Goal: Transaction & Acquisition: Purchase product/service

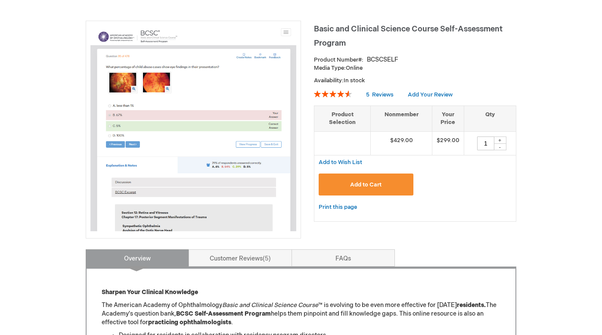
scroll to position [108, 0]
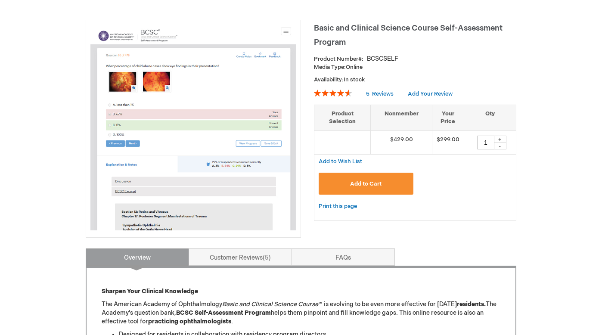
click at [364, 183] on span "Add to Cart" at bounding box center [365, 184] width 31 height 7
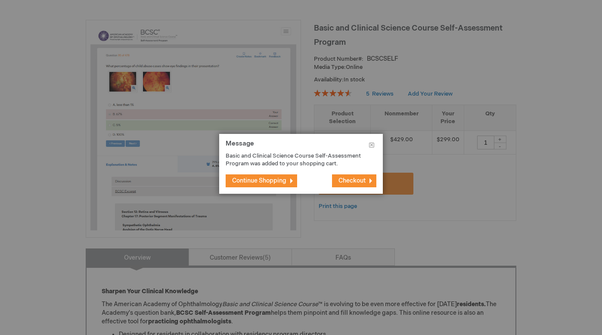
click at [358, 183] on span "Checkout" at bounding box center [352, 180] width 27 height 7
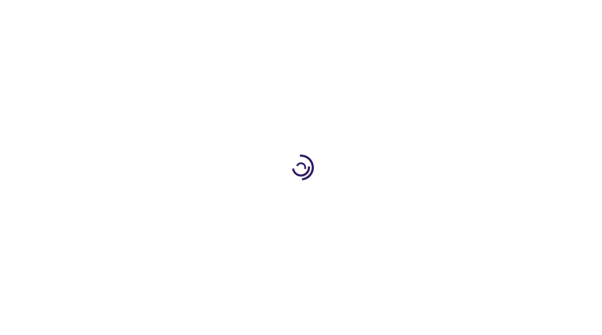
select select "US"
select select "41"
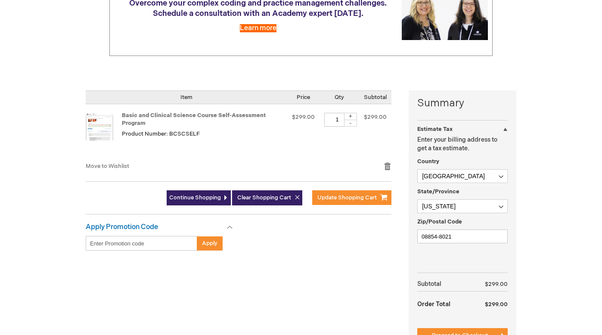
scroll to position [132, 0]
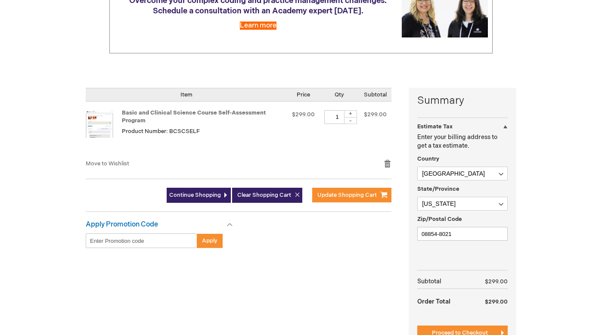
click at [131, 239] on input "Enter discount code" at bounding box center [142, 240] width 112 height 15
type input "v"
paste input "1WCitG3grPCBjhjzqfPJzG"
type input "1WCitG3grPCBjhjzqfPJzG"
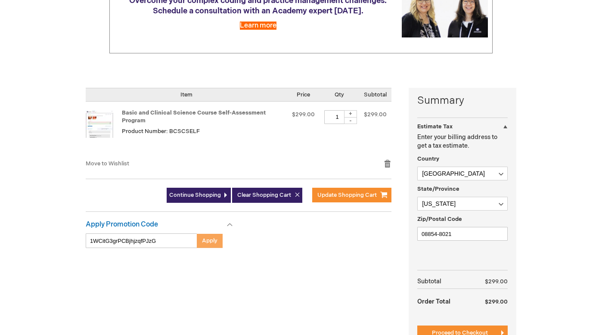
click at [207, 240] on span "Apply" at bounding box center [210, 240] width 16 height 7
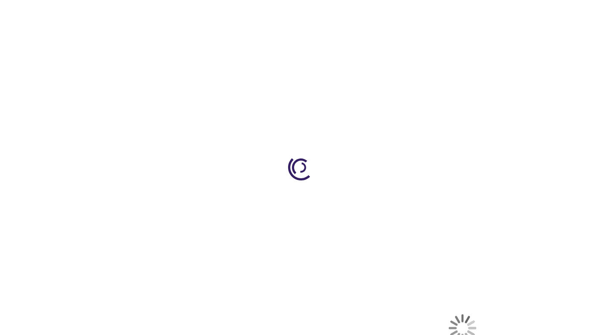
select select "US"
select select "41"
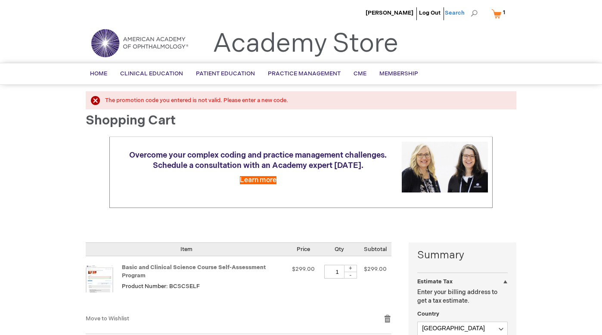
click at [472, 15] on span "Search" at bounding box center [461, 12] width 33 height 17
type input "Questions"
click at [401, 37] on link "Questions" at bounding box center [398, 39] width 27 height 8
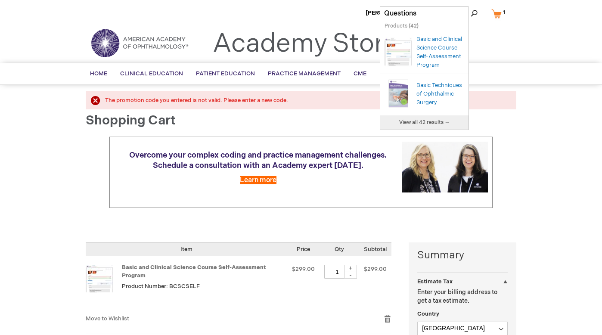
click at [423, 121] on span "View all 42 results →" at bounding box center [424, 122] width 51 height 6
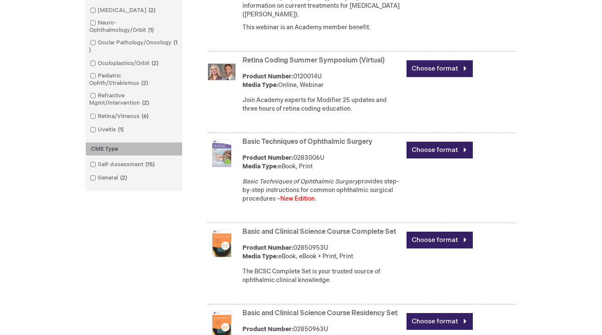
scroll to position [529, 0]
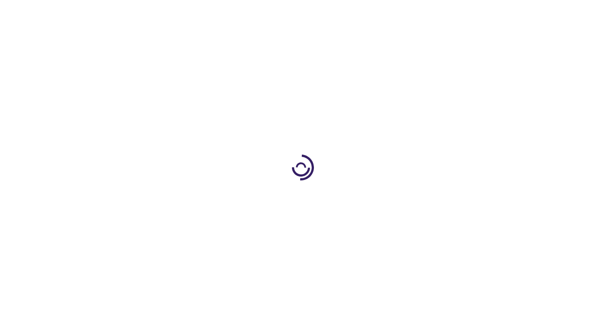
type input "1"
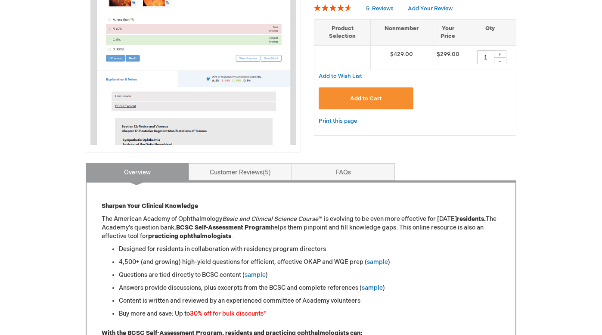
scroll to position [196, 0]
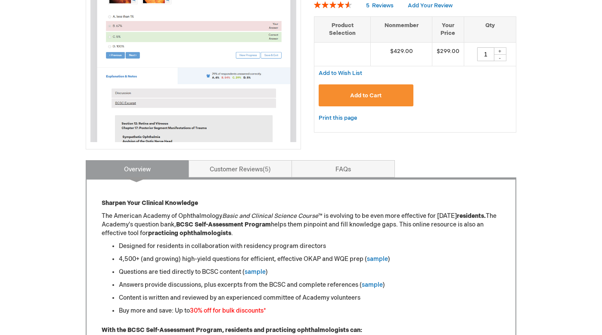
click at [372, 99] on button "Add to Cart" at bounding box center [366, 95] width 95 height 22
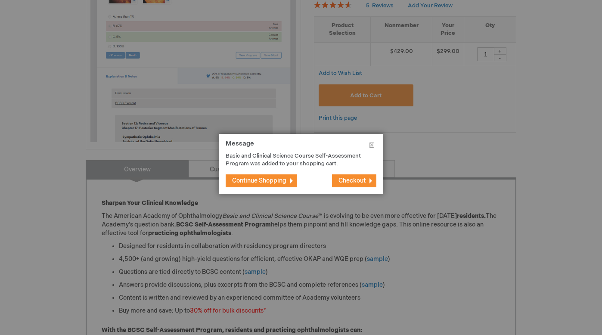
click at [347, 183] on span "Checkout" at bounding box center [352, 180] width 27 height 7
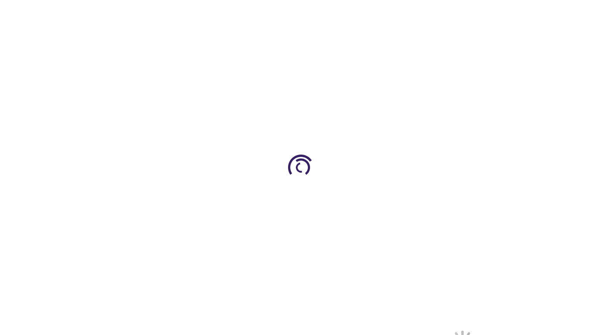
select select "US"
select select "41"
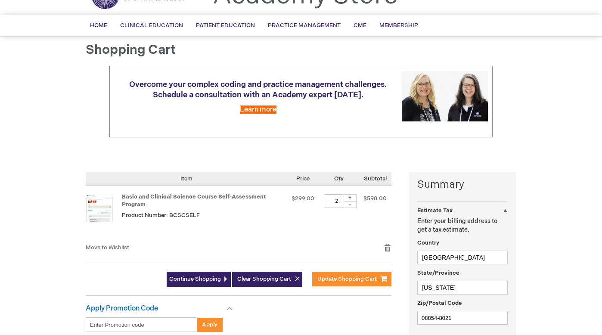
scroll to position [59, 0]
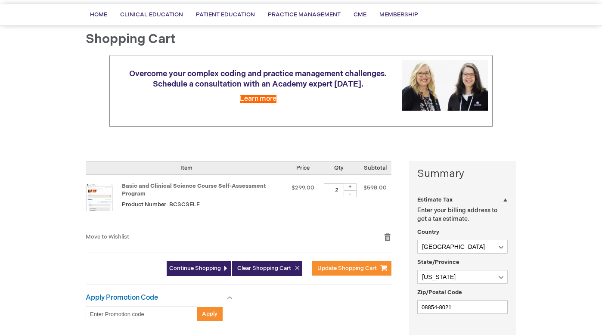
click at [351, 195] on div "-" at bounding box center [350, 193] width 13 height 7
type input "1"
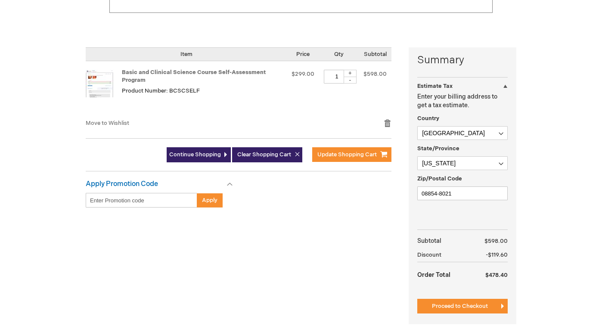
scroll to position [184, 0]
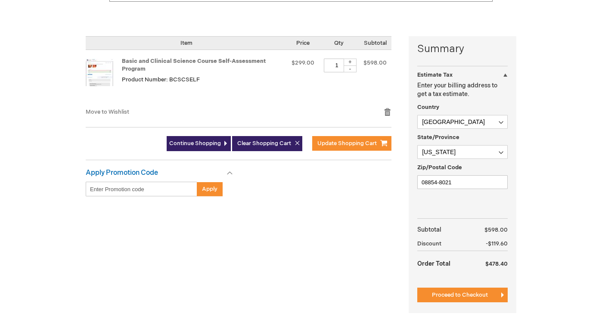
click at [165, 193] on input "Enter discount code" at bounding box center [142, 189] width 112 height 15
paste input "1WCitG3grPCBjhjzqfPJzG"
type input "1WCitG3grPCBjhjzqfPJzG"
click at [211, 190] on span "Apply" at bounding box center [210, 189] width 16 height 7
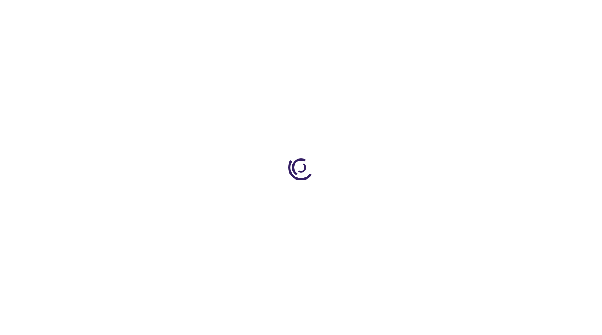
select select "US"
select select "41"
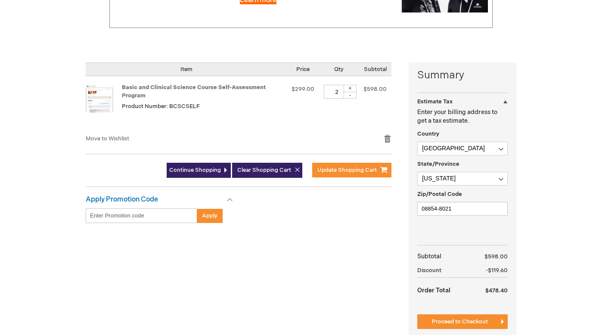
scroll to position [183, 0]
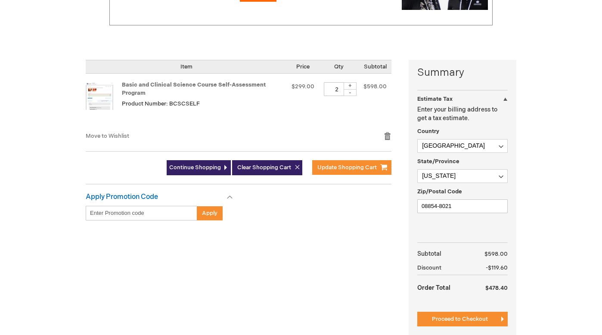
click at [353, 92] on div "-" at bounding box center [350, 92] width 13 height 7
type input "1"
click at [329, 171] on button "Update Shopping Cart" at bounding box center [351, 167] width 79 height 15
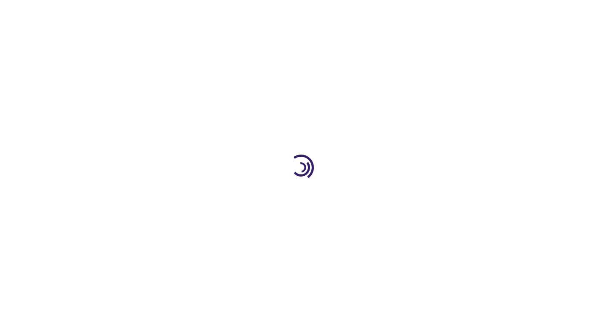
select select "US"
select select "41"
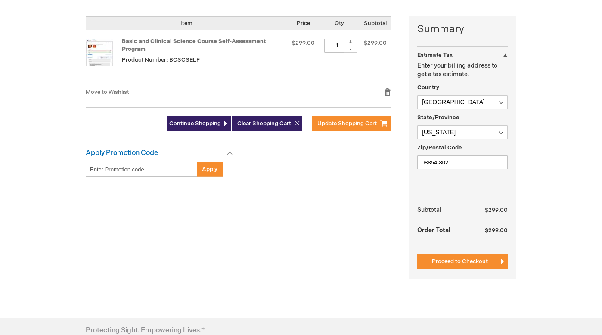
scroll to position [205, 0]
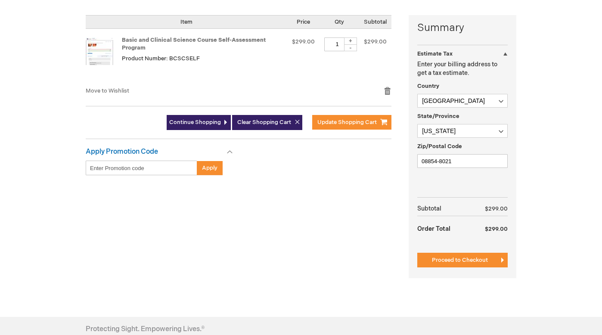
click at [136, 168] on input "Enter discount code" at bounding box center [142, 168] width 112 height 15
paste input "1WCitG3grPCBjhjzqfPJzG"
type input "1WCitG3grPCBjhjzqfPJzG"
click at [216, 167] on button "Apply" at bounding box center [210, 168] width 26 height 15
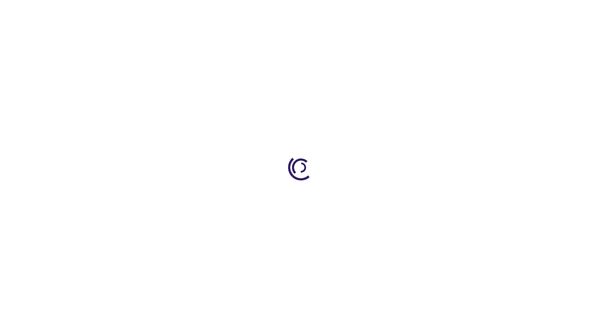
select select "US"
select select "41"
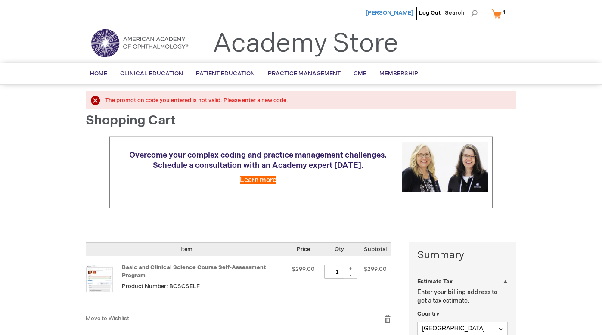
click at [407, 12] on span "[PERSON_NAME]" at bounding box center [390, 12] width 48 height 7
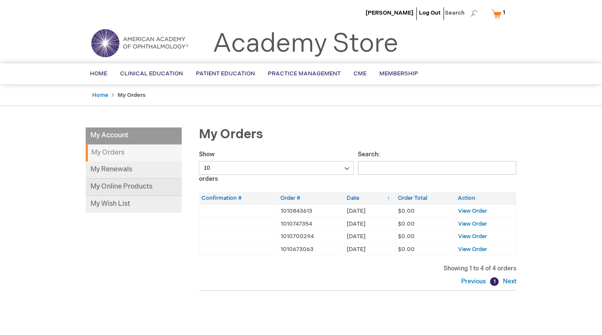
click at [128, 184] on link "My Online Products" at bounding box center [134, 187] width 96 height 17
